Goal: Information Seeking & Learning: Learn about a topic

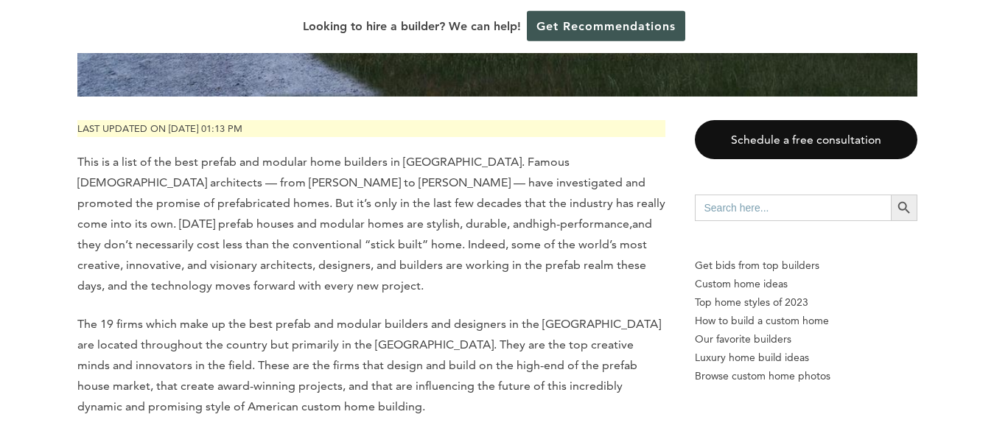
scroll to position [676, 0]
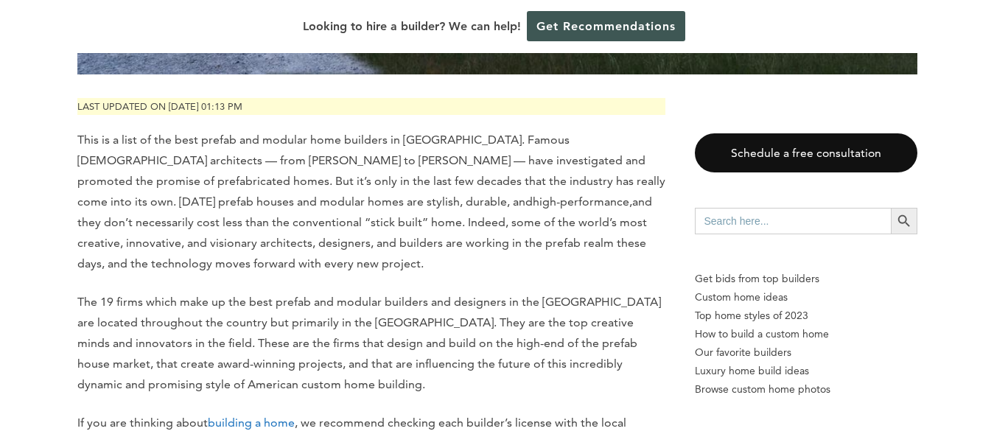
click at [731, 217] on input "Search for:" at bounding box center [793, 221] width 196 height 27
type input "[US_STATE]"
click at [904, 220] on icon "Search" at bounding box center [904, 221] width 16 height 16
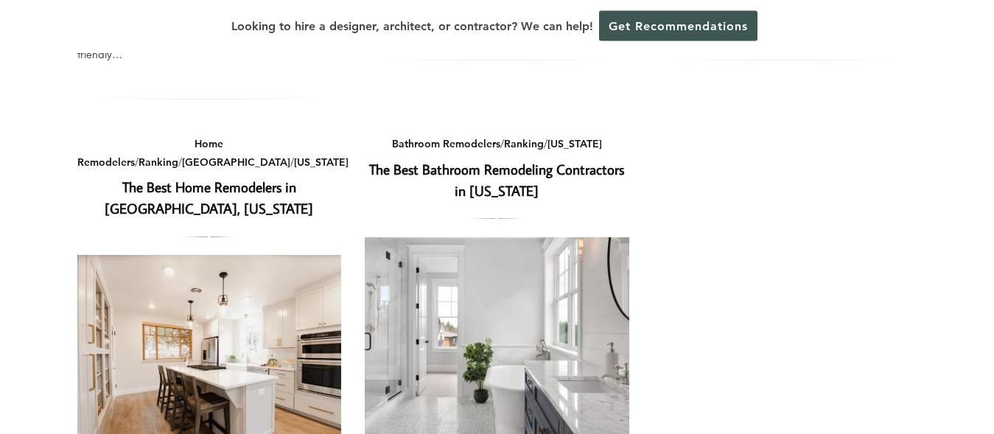
scroll to position [1052, 0]
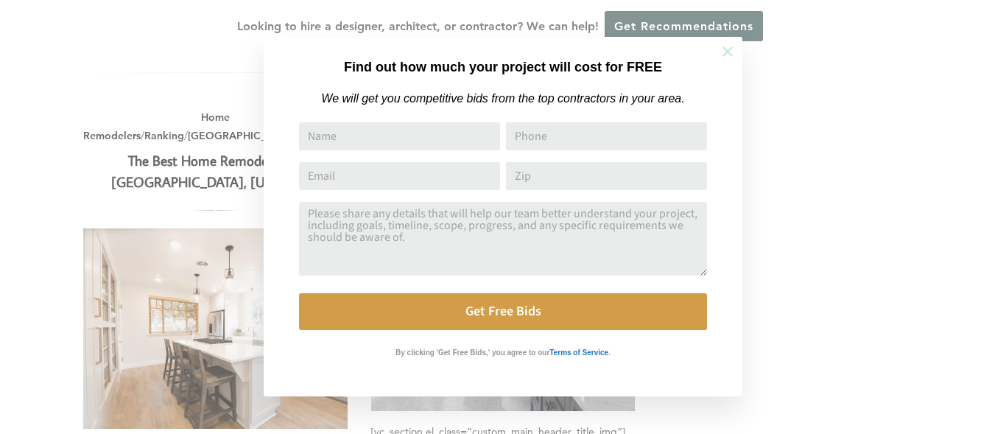
click at [726, 42] on button at bounding box center [728, 52] width 52 height 52
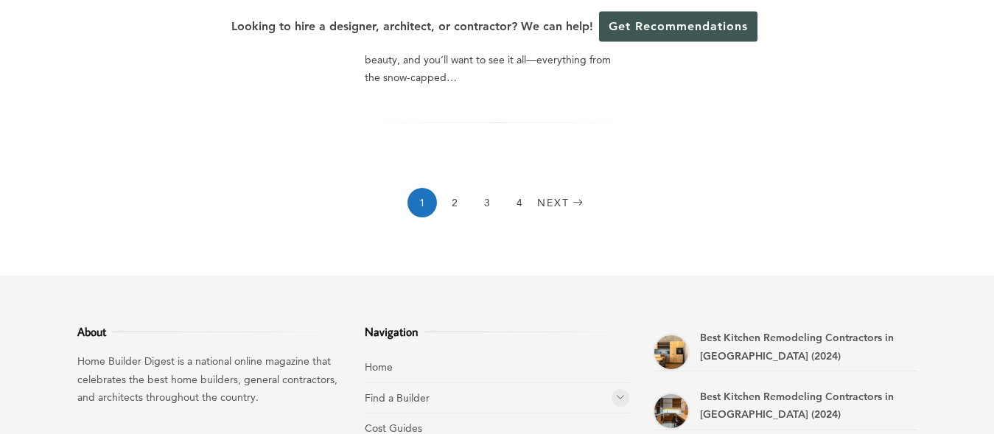
scroll to position [1653, 0]
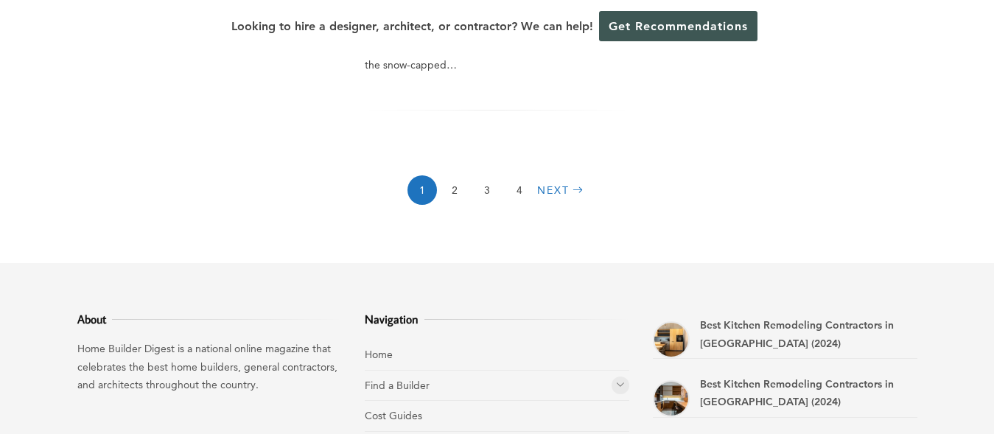
click at [568, 175] on link "Next" at bounding box center [562, 189] width 50 height 29
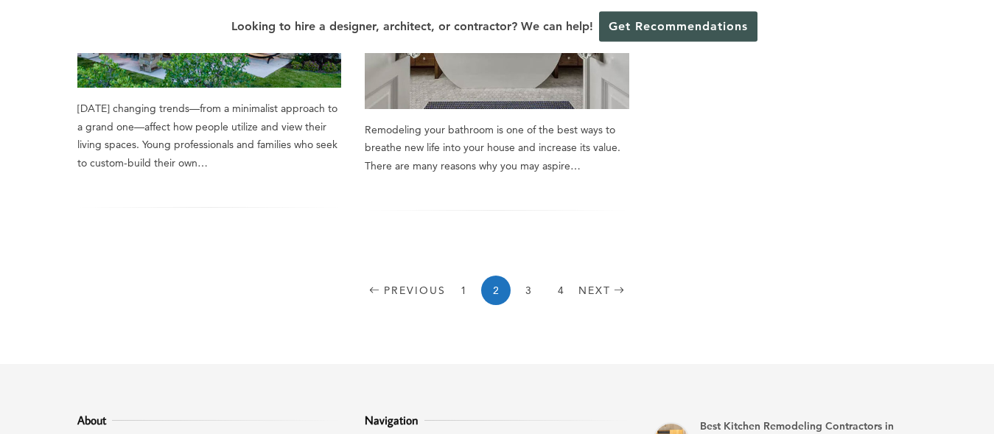
scroll to position [1503, 0]
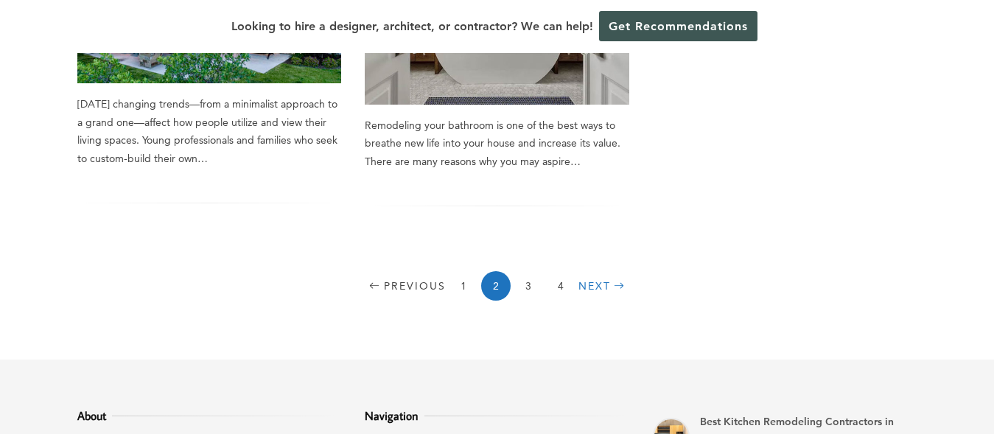
click at [606, 281] on link "Next" at bounding box center [603, 285] width 50 height 29
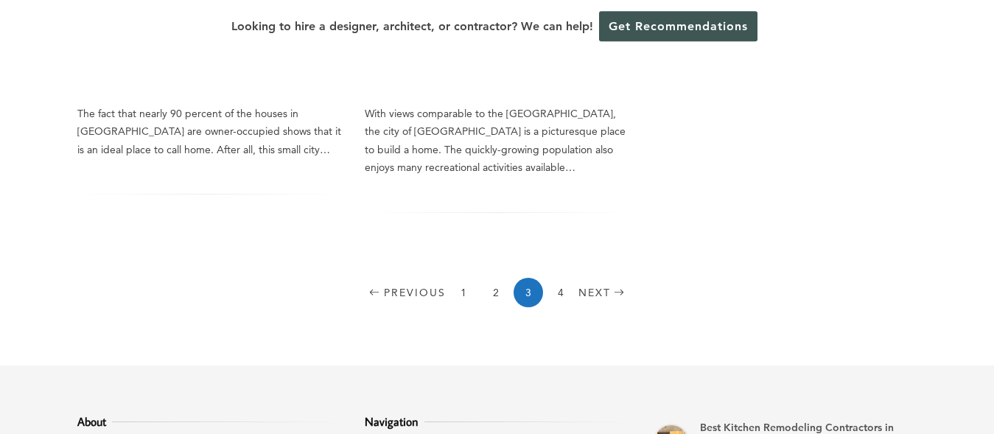
scroll to position [1352, 0]
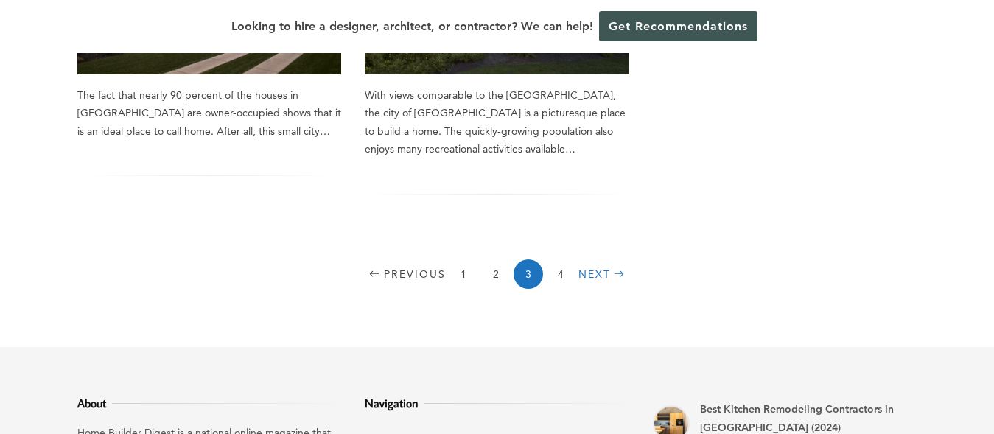
click at [597, 273] on link "Next" at bounding box center [603, 273] width 50 height 29
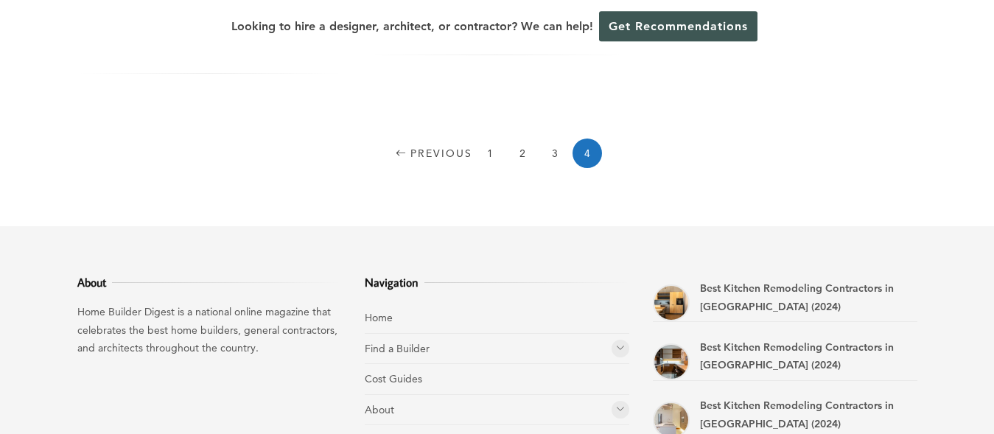
scroll to position [1052, 0]
